Goal: Use online tool/utility: Utilize a website feature to perform a specific function

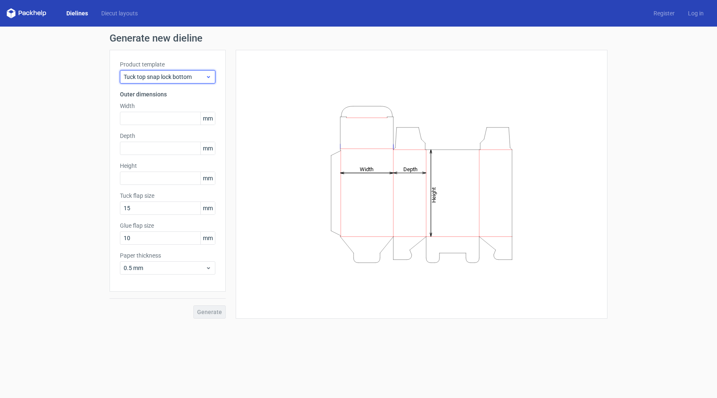
click at [184, 74] on span "Tuck top snap lock bottom" at bounding box center [165, 77] width 82 height 8
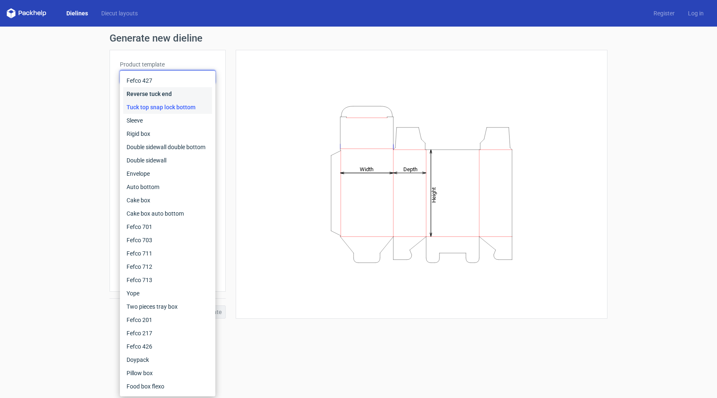
click at [201, 95] on div "Reverse tuck end" at bounding box center [167, 93] width 89 height 13
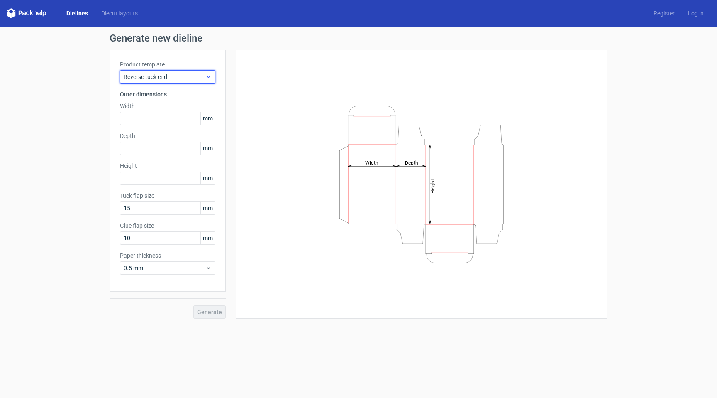
click at [198, 78] on span "Reverse tuck end" at bounding box center [165, 77] width 82 height 8
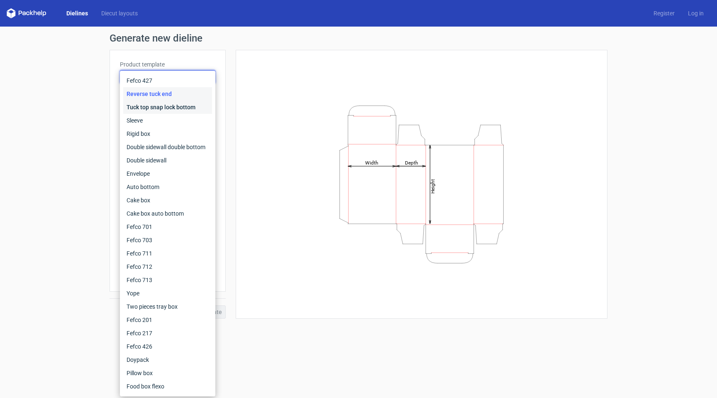
click at [190, 104] on div "Tuck top snap lock bottom" at bounding box center [167, 106] width 89 height 13
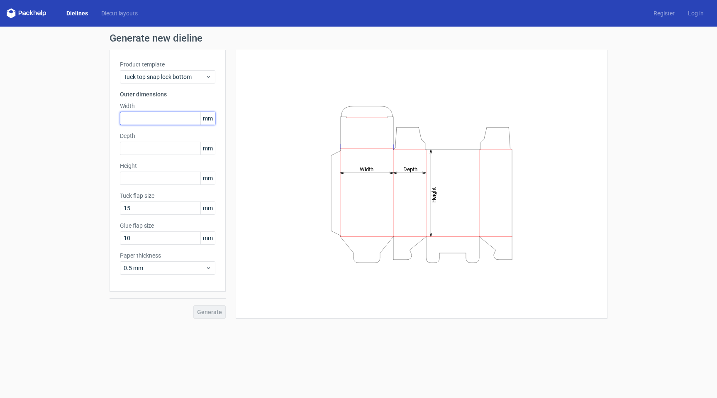
click at [176, 118] on input "text" at bounding box center [167, 118] width 95 height 13
type input "15"
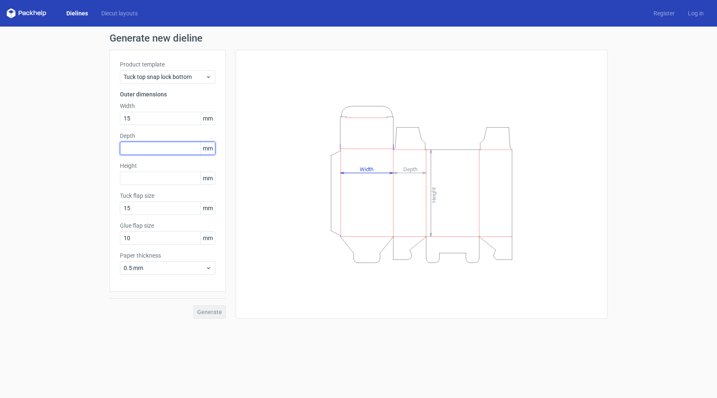
click at [174, 151] on div "Depth mm" at bounding box center [167, 143] width 95 height 23
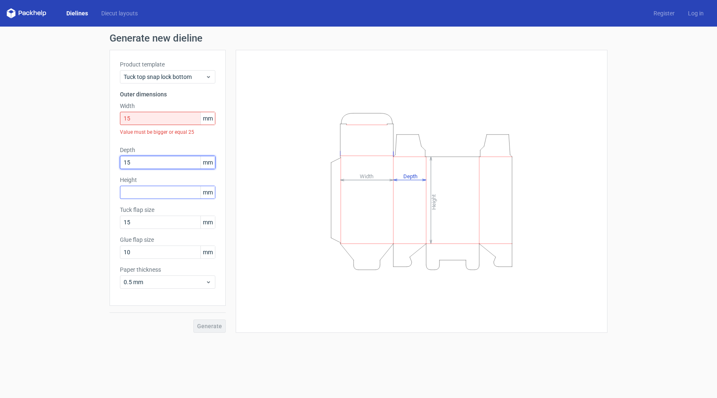
type input "15"
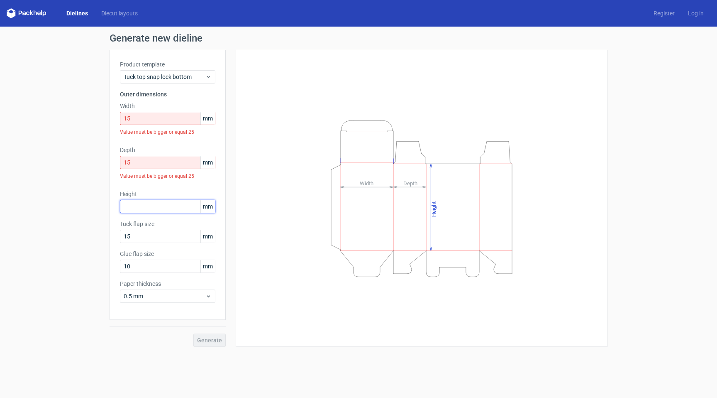
click at [167, 196] on div "Height mm" at bounding box center [167, 201] width 95 height 23
type input "150"
click at [381, 259] on icon "Height Depth Width" at bounding box center [421, 198] width 249 height 166
click at [215, 336] on div "Generate" at bounding box center [168, 333] width 116 height 27
